Goal: Task Accomplishment & Management: Manage account settings

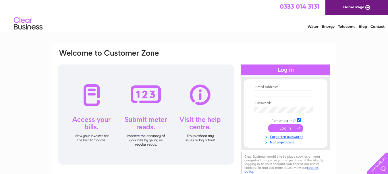
type input "info@carpetsdirectmilngavie.co.uk"
click at [290, 128] on input "submit" at bounding box center [285, 128] width 35 height 8
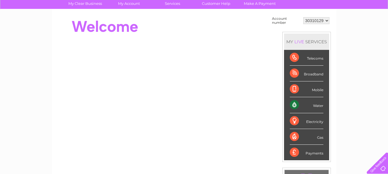
scroll to position [48, 0]
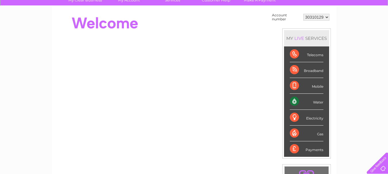
click at [294, 102] on div "Water" at bounding box center [307, 102] width 34 height 16
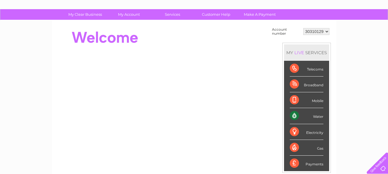
scroll to position [0, 0]
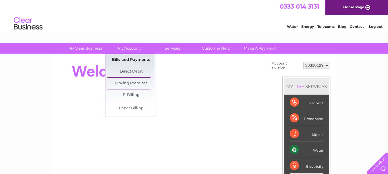
click at [122, 58] on link "Bills and Payments" at bounding box center [130, 59] width 47 height 11
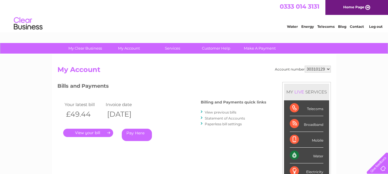
click at [98, 132] on link "." at bounding box center [88, 133] width 50 height 8
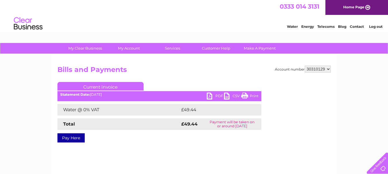
click at [215, 95] on link "PDF" at bounding box center [215, 97] width 17 height 8
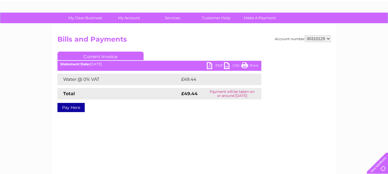
scroll to position [27, 0]
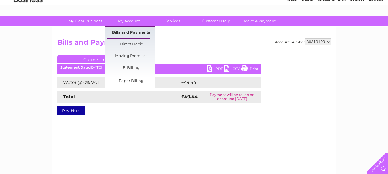
click at [123, 32] on link "Bills and Payments" at bounding box center [130, 32] width 47 height 11
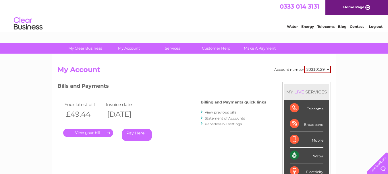
click at [228, 112] on link "View previous bills" at bounding box center [221, 112] width 32 height 4
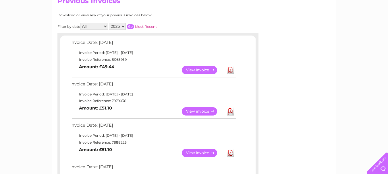
scroll to position [67, 0]
